Goal: Task Accomplishment & Management: Use online tool/utility

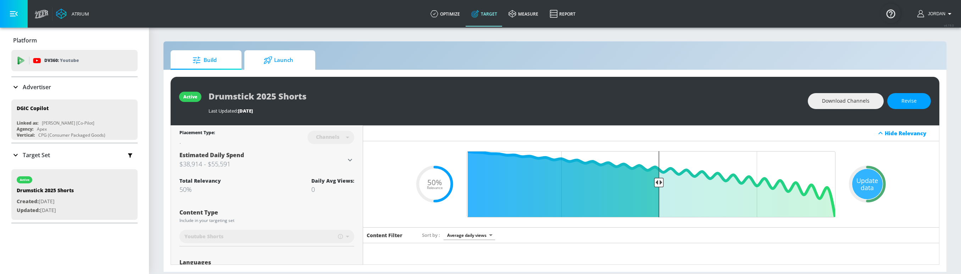
drag, startPoint x: 285, startPoint y: 58, endPoint x: 309, endPoint y: 61, distance: 24.6
click at [285, 58] on span "Launch" at bounding box center [278, 60] width 54 height 17
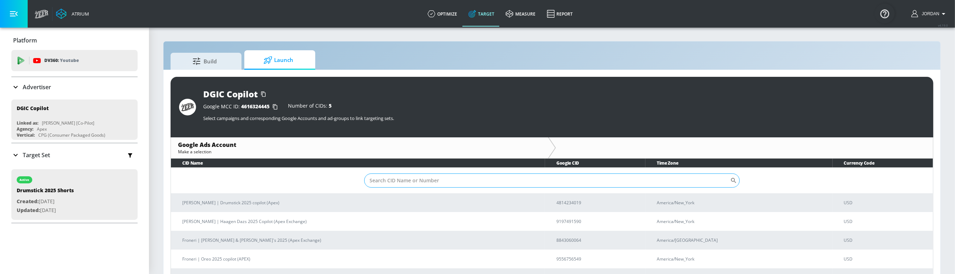
click at [570, 183] on input "Sort By" at bounding box center [547, 181] width 366 height 14
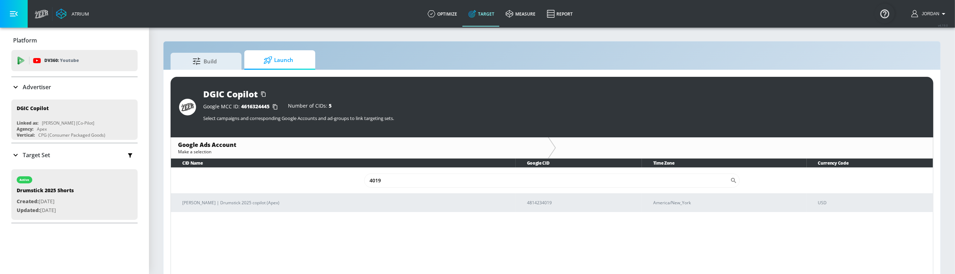
type input "4019"
click at [440, 204] on p "[PERSON_NAME] | Drumstick 2025 copilot (Apex)" at bounding box center [347, 203] width 328 height 7
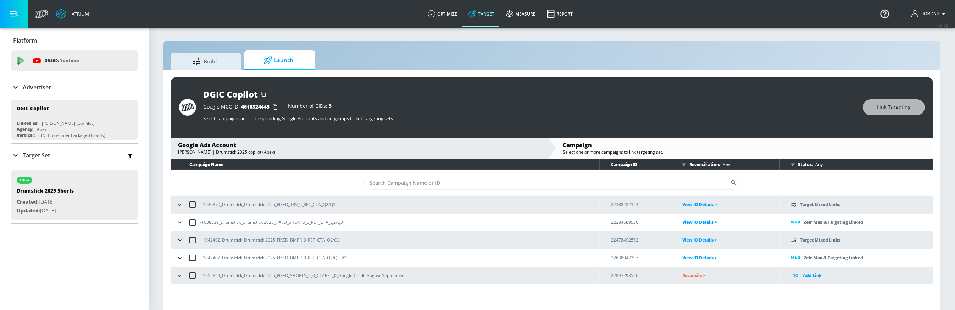
scroll to position [10, 0]
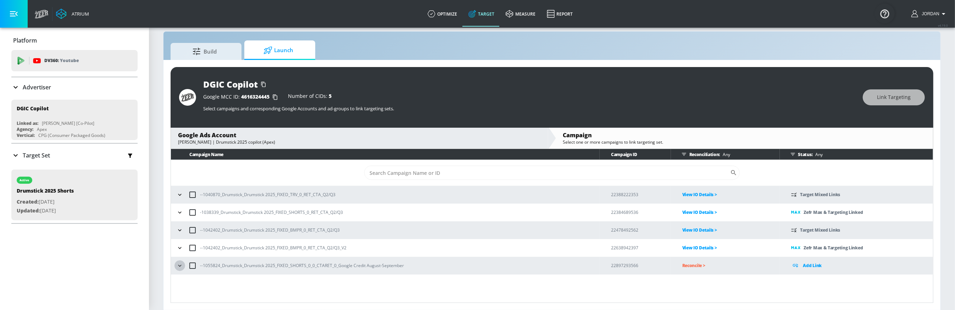
click at [180, 267] on icon "button" at bounding box center [179, 265] width 7 height 7
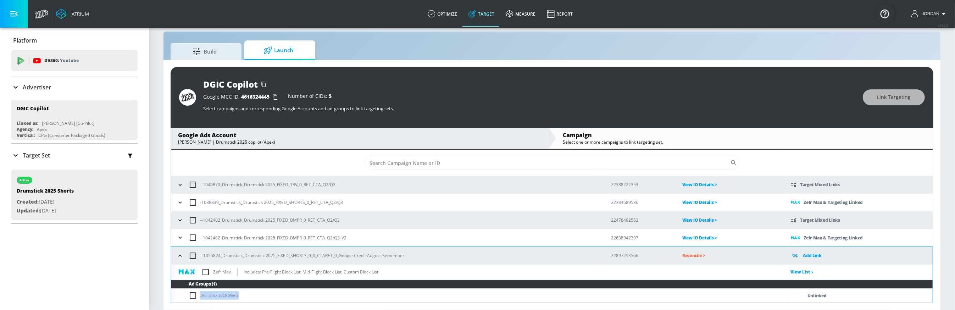
copy td "Drumstick 2025 Shorts"
drag, startPoint x: 230, startPoint y: 293, endPoint x: 202, endPoint y: 294, distance: 28.0
click at [202, 274] on td "Drumstick 2025 Shorts" at bounding box center [479, 296] width 617 height 14
click at [194, 274] on input "checkbox" at bounding box center [195, 295] width 12 height 9
checkbox input "true"
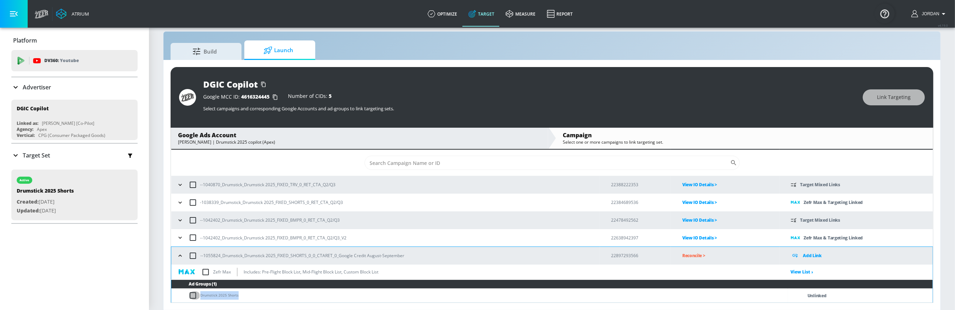
checkbox input "true"
click at [885, 92] on button "Link Targeting" at bounding box center [894, 97] width 62 height 16
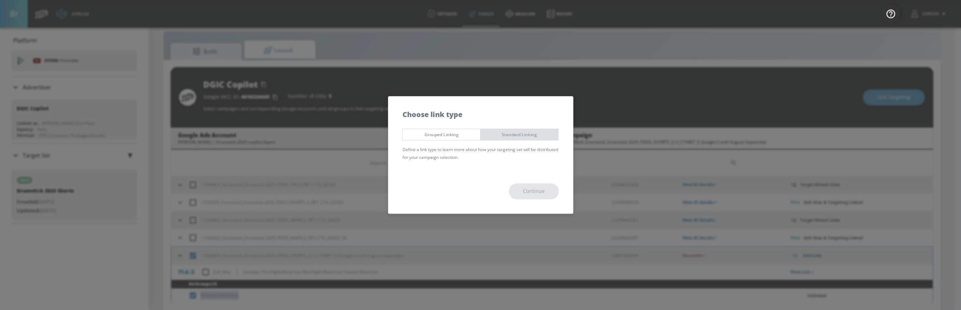
click at [511, 134] on span "Standard Linking" at bounding box center [519, 134] width 67 height 7
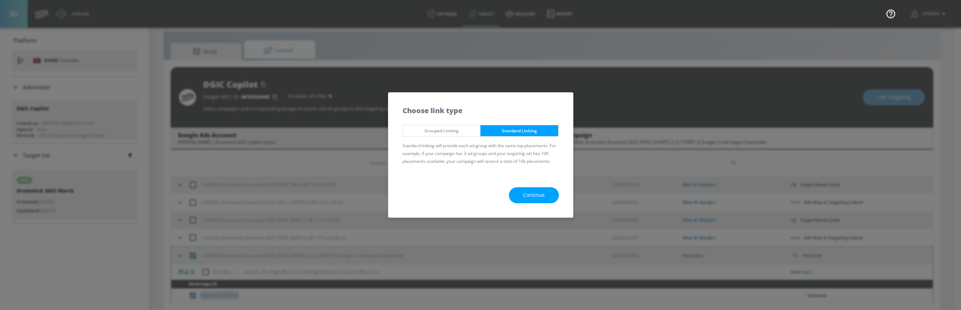
drag, startPoint x: 530, startPoint y: 194, endPoint x: 514, endPoint y: 178, distance: 23.1
click at [530, 194] on span "Continue" at bounding box center [534, 195] width 22 height 9
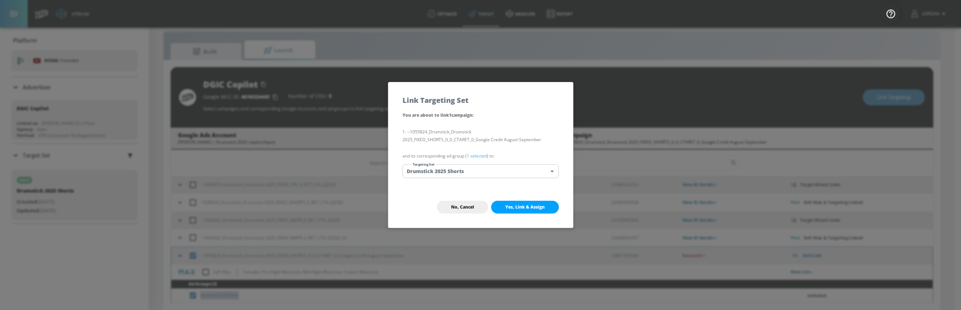
click at [444, 168] on body "Atrium optimize Target measure Report optimize Target measure Report v 4.19.0 J…" at bounding box center [480, 150] width 961 height 320
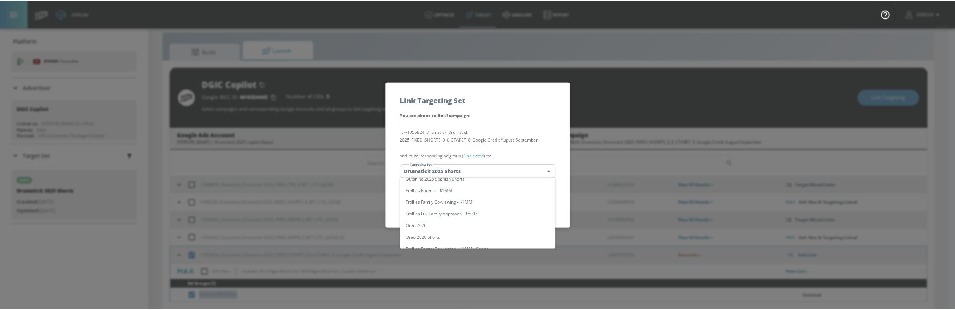
scroll to position [0, 0]
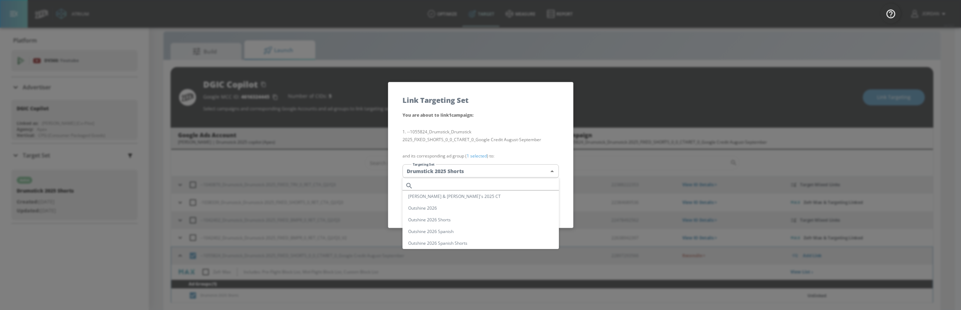
click at [443, 188] on input "text" at bounding box center [487, 186] width 143 height 10
paste input "Drumstick 2025 Shorts"
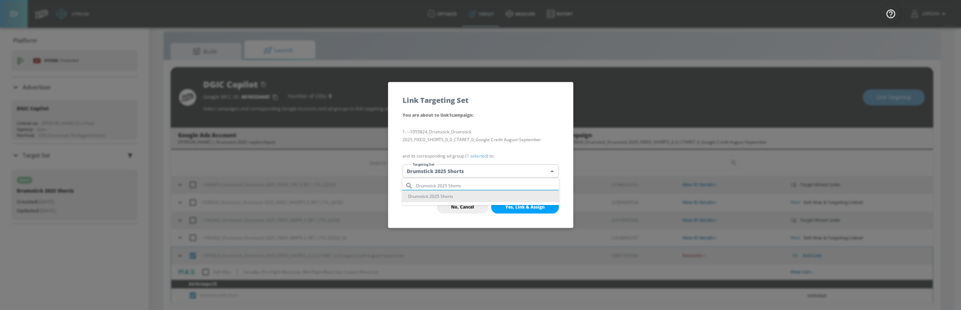
type input "Drumstick 2025 Shorts"
click at [444, 197] on li "Drumstick 2025 Shorts" at bounding box center [480, 196] width 156 height 12
click at [524, 207] on span "Yes, Link & Assign" at bounding box center [524, 207] width 39 height 6
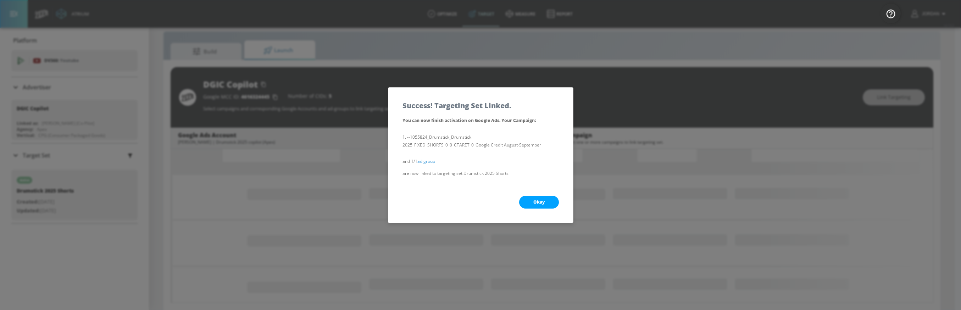
click at [537, 200] on span "Okay" at bounding box center [538, 202] width 11 height 6
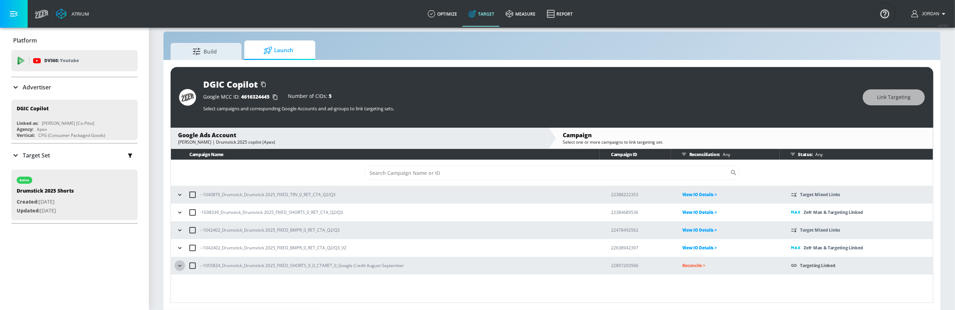
click at [181, 266] on icon "button" at bounding box center [179, 265] width 7 height 7
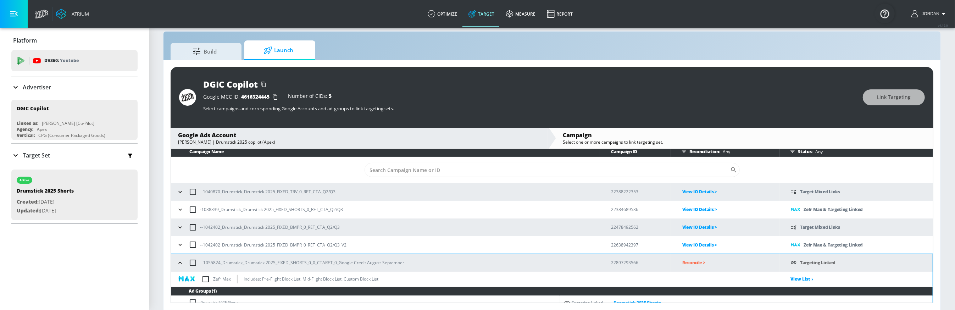
scroll to position [10, 0]
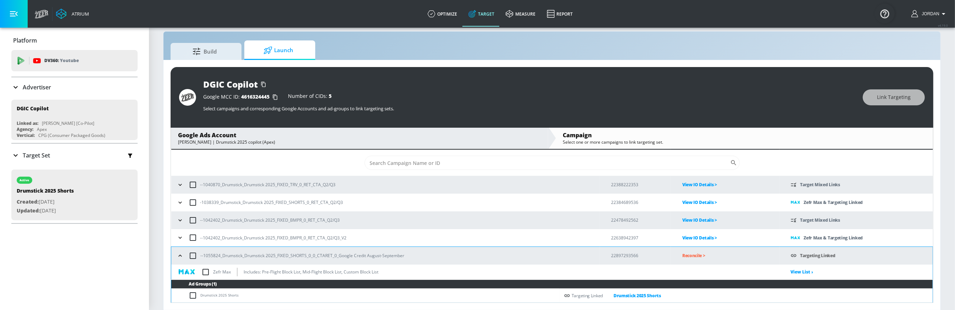
click at [205, 270] on input "checkbox" at bounding box center [205, 272] width 15 height 15
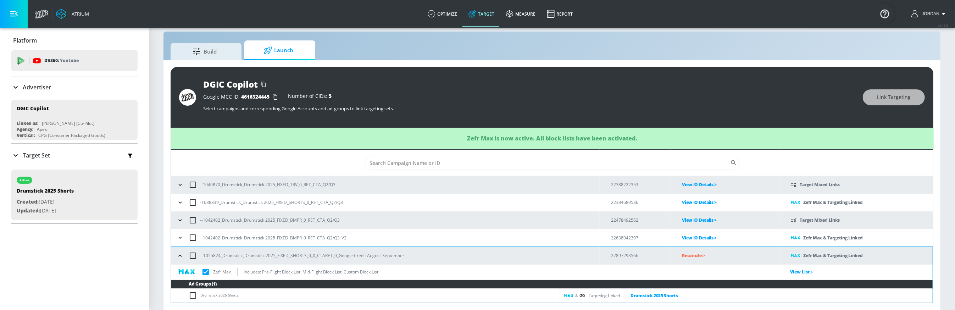
checkbox input "true"
